Goal: Find specific page/section: Find specific page/section

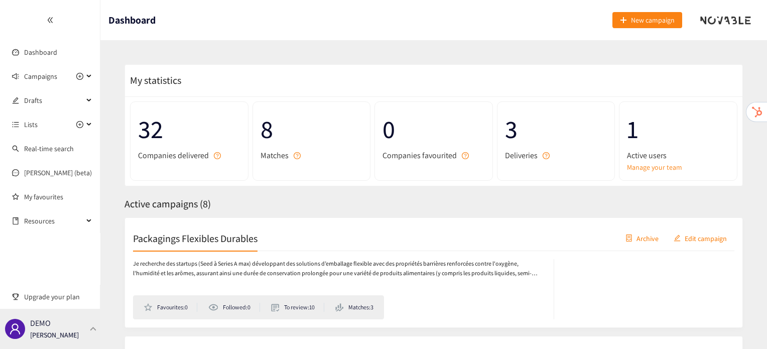
click at [39, 337] on p "[PERSON_NAME]" at bounding box center [54, 334] width 49 height 11
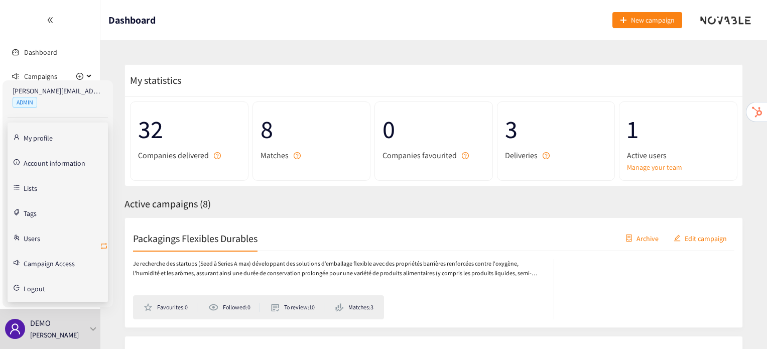
click at [101, 244] on icon "retweet" at bounding box center [104, 246] width 6 height 6
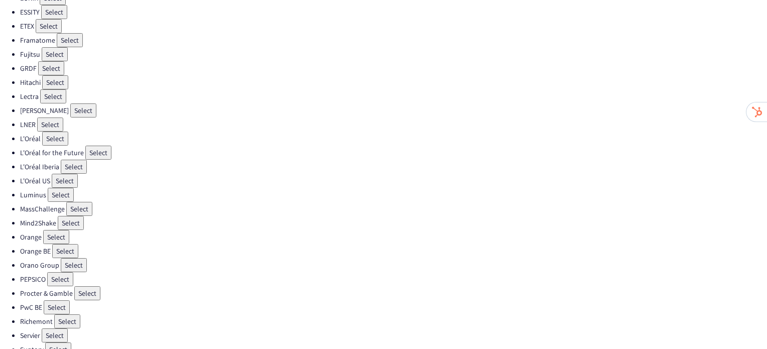
scroll to position [284, 0]
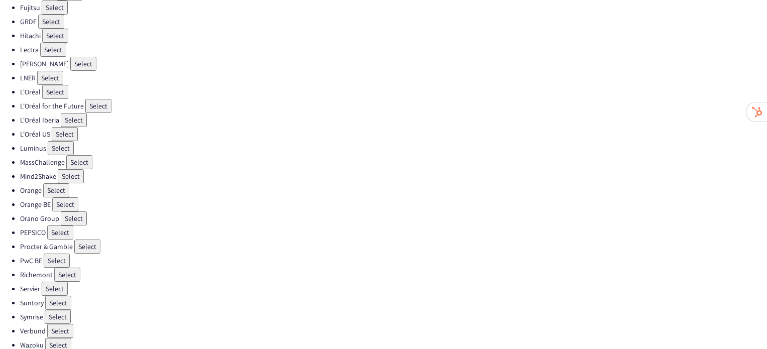
click at [50, 282] on button "Select" at bounding box center [55, 289] width 26 height 14
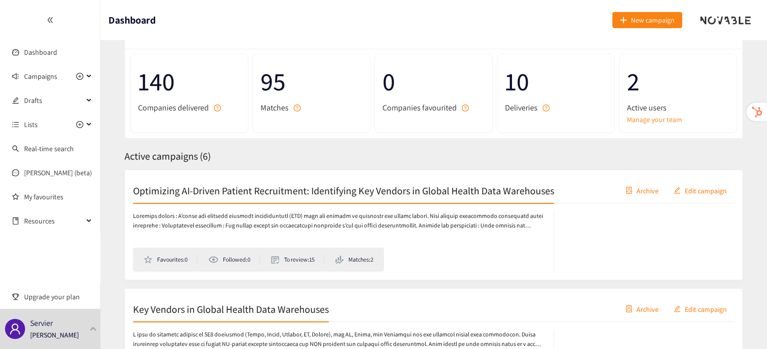
scroll to position [50, 0]
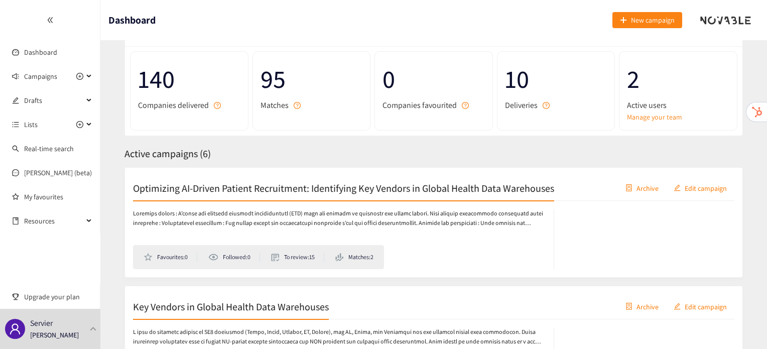
click at [312, 198] on div "Optimizing AI-Driven Patient Recruitment: Identifying Key Vendors in Global Hea…" at bounding box center [434, 188] width 602 height 25
